Goal: Understand process/instructions: Learn how to perform a task or action

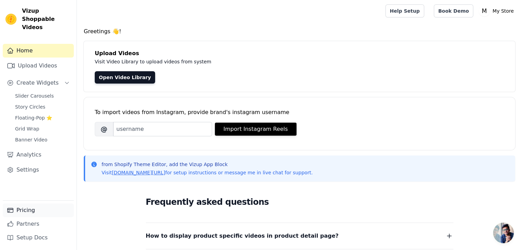
click at [40, 209] on link "Pricing" at bounding box center [38, 211] width 71 height 14
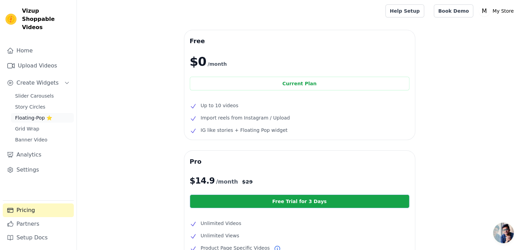
click at [30, 115] on span "Floating-Pop ⭐" at bounding box center [33, 118] width 37 height 7
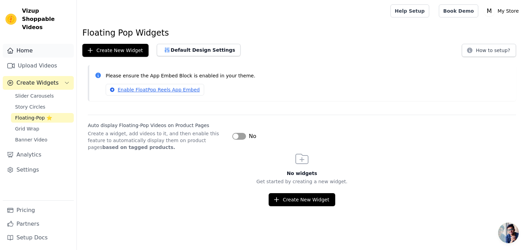
click at [36, 46] on link "Home" at bounding box center [38, 51] width 71 height 14
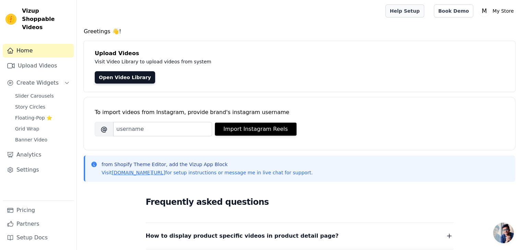
click at [424, 11] on link "Help Setup" at bounding box center [404, 10] width 39 height 13
click at [502, 10] on p "My Store" at bounding box center [502, 11] width 27 height 12
click at [469, 55] on link "Sign out" at bounding box center [483, 53] width 66 height 12
